Goal: Task Accomplishment & Management: Use online tool/utility

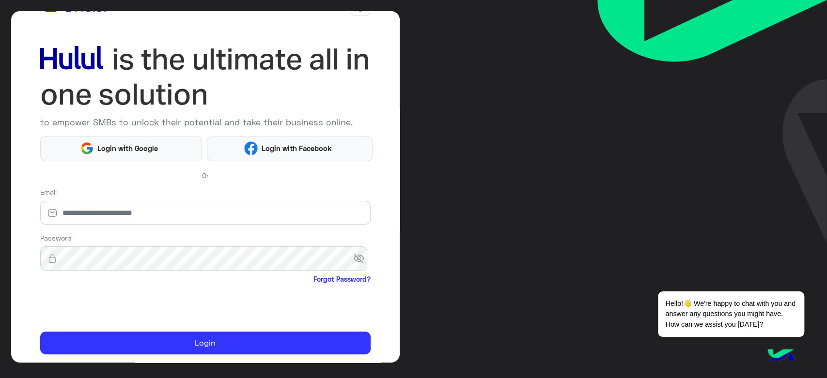
scroll to position [56, 0]
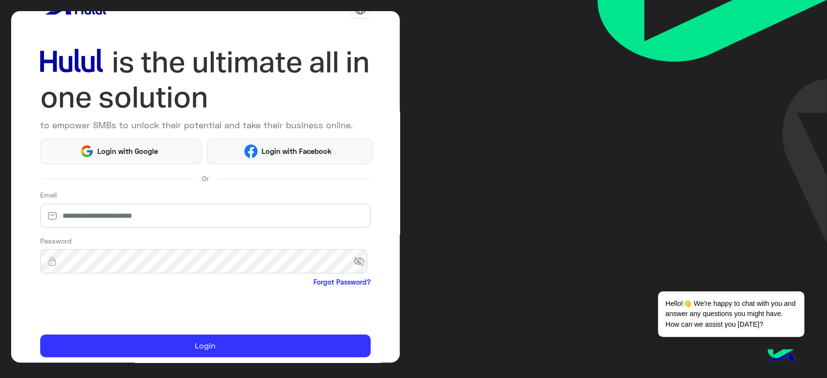
scroll to position [56, 0]
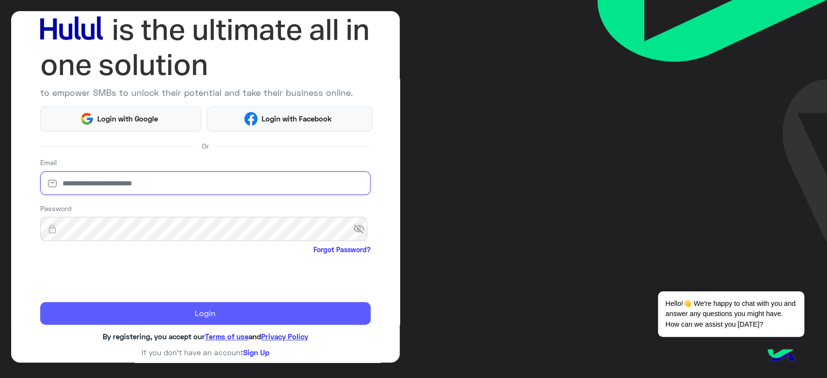
type input "**********"
click at [136, 319] on button "Login" at bounding box center [205, 313] width 330 height 23
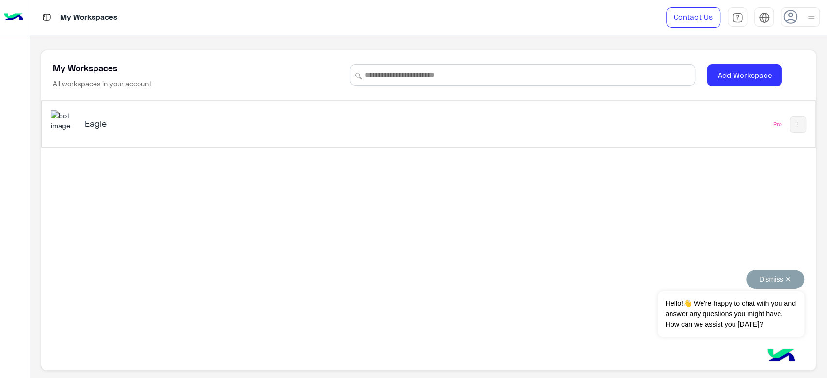
click at [783, 279] on button "Dismiss ✕" at bounding box center [775, 279] width 58 height 19
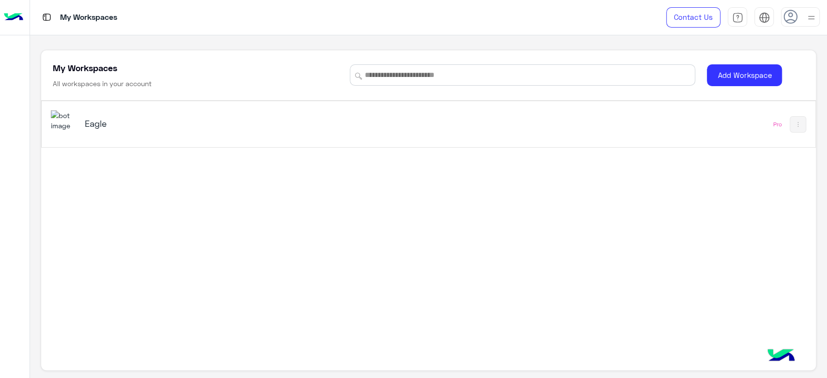
click at [96, 126] on h5 "Eagle" at bounding box center [221, 124] width 272 height 12
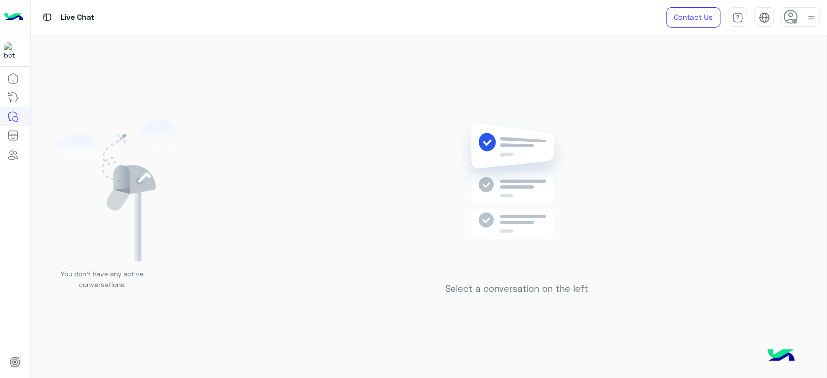
click at [807, 20] on img at bounding box center [811, 18] width 12 height 12
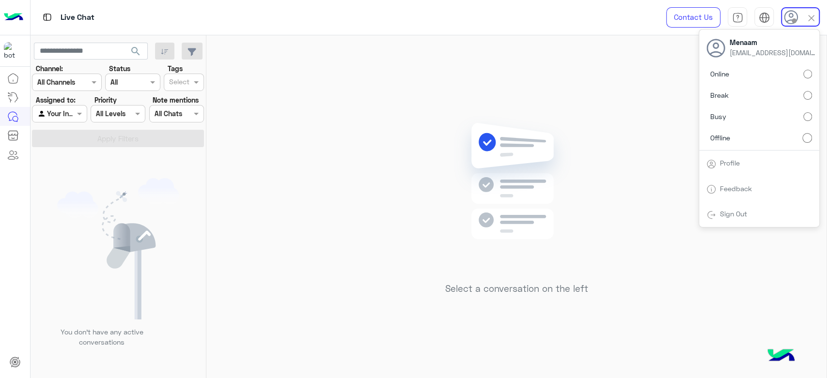
click at [733, 77] on label "Online" at bounding box center [759, 73] width 106 height 17
click at [355, 134] on div "Select a conversation on the left" at bounding box center [516, 208] width 620 height 347
